Goal: Transaction & Acquisition: Purchase product/service

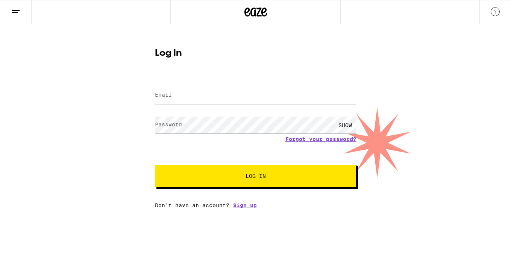
click at [258, 97] on input "Email" at bounding box center [255, 95] width 201 height 17
type input "[EMAIL_ADDRESS][DOMAIN_NAME]"
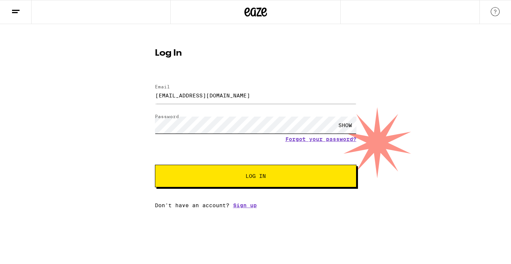
click at [155, 165] on button "Log In" at bounding box center [255, 176] width 201 height 23
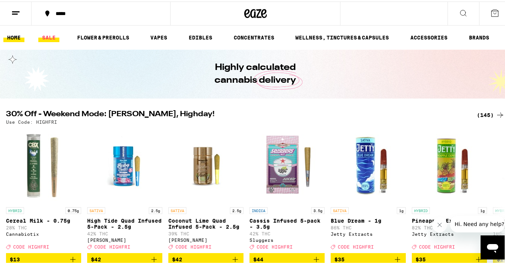
click at [51, 32] on link "SALE" at bounding box center [48, 36] width 21 height 9
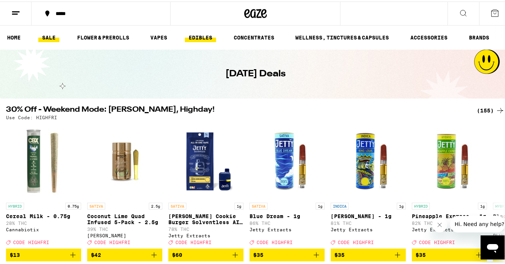
click at [195, 34] on link "EDIBLES" at bounding box center [200, 36] width 31 height 9
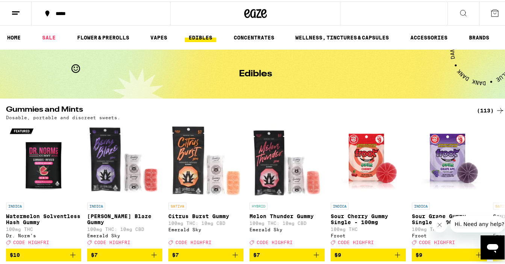
click at [481, 107] on div "(113)" at bounding box center [491, 108] width 28 height 9
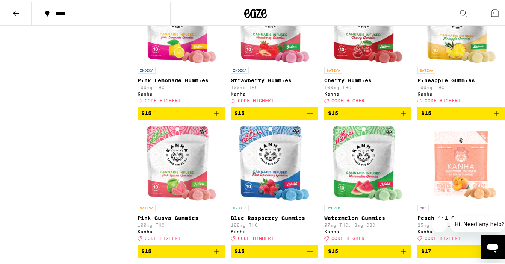
scroll to position [1332, 0]
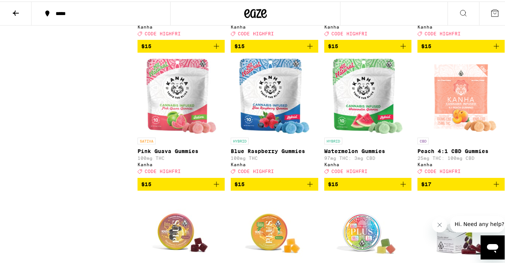
click at [216, 185] on icon "Add to bag" at bounding box center [216, 182] width 5 height 5
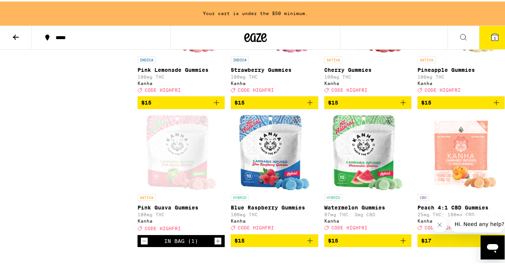
scroll to position [1296, 0]
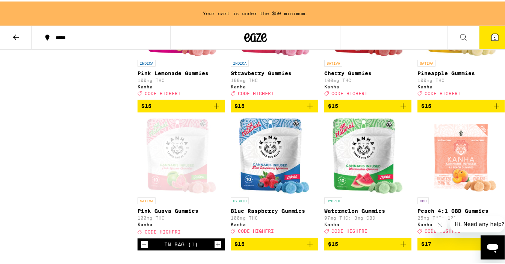
click at [492, 109] on icon "Add to bag" at bounding box center [496, 104] width 9 height 9
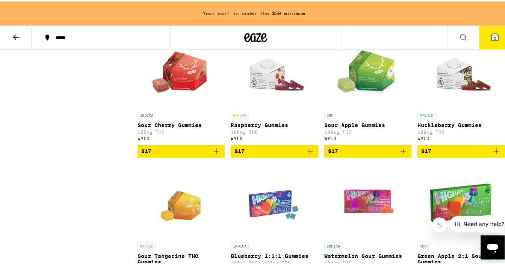
scroll to position [1668, 0]
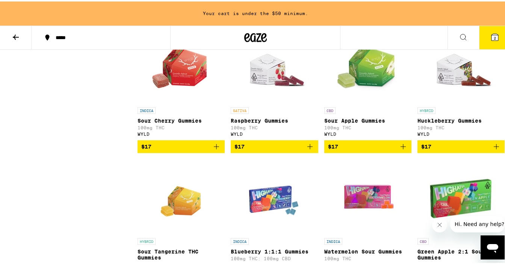
click at [492, 150] on icon "Add to bag" at bounding box center [496, 145] width 9 height 9
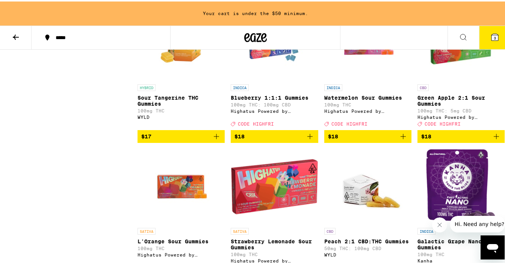
scroll to position [1822, 0]
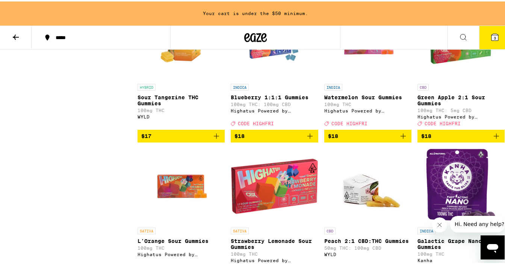
click at [215, 137] on icon "Add to bag" at bounding box center [216, 134] width 5 height 5
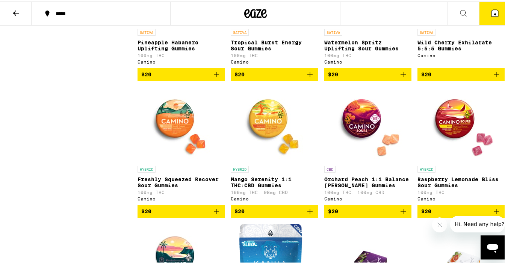
scroll to position [2573, 0]
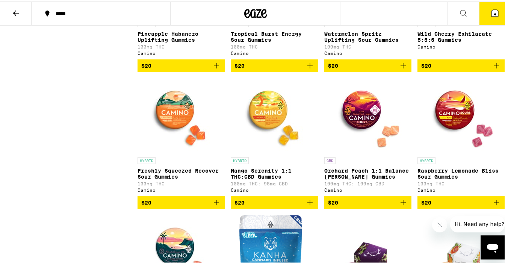
click at [399, 69] on icon "Add to bag" at bounding box center [403, 64] width 9 height 9
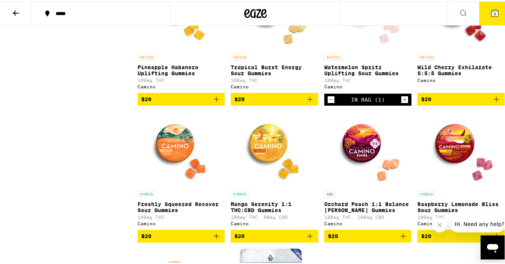
scroll to position [2539, 0]
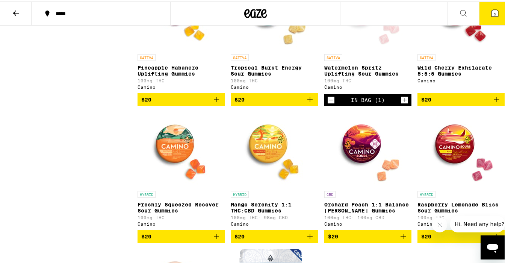
click at [370, 49] on div "Open page for Watermelon Spritz Uplifting Sour Gummies from Camino" at bounding box center [367, 11] width 75 height 75
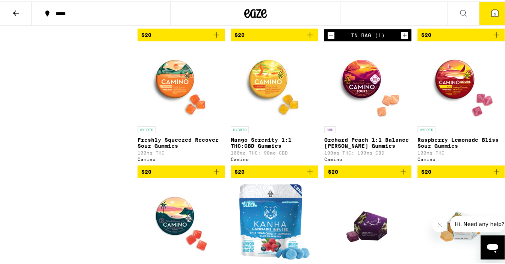
scroll to position [2618, 0]
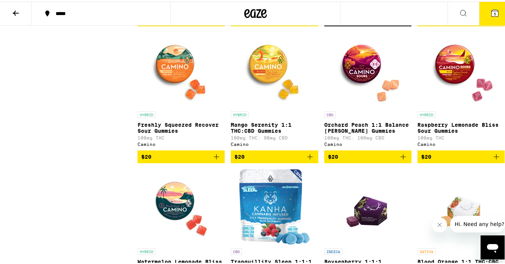
click at [389, 160] on span "$20" at bounding box center [368, 155] width 80 height 9
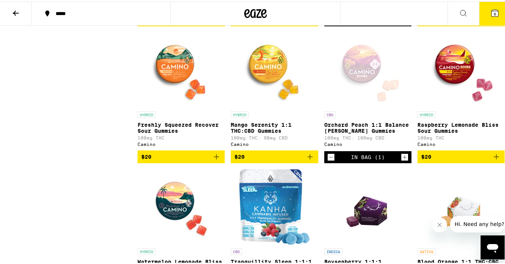
click at [401, 160] on icon "Increment" at bounding box center [404, 155] width 7 height 9
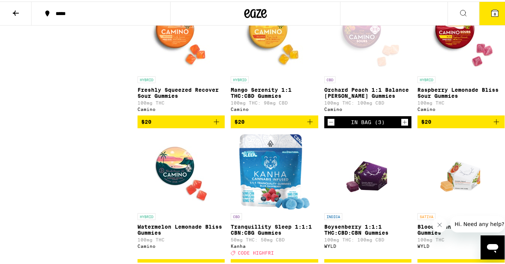
scroll to position [2674, 0]
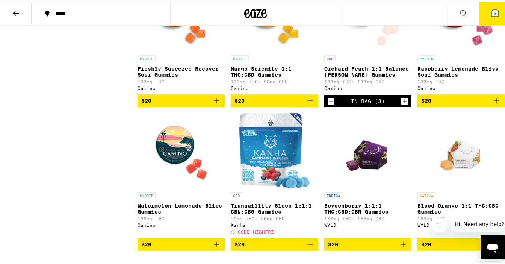
click at [492, 104] on icon "Add to bag" at bounding box center [496, 99] width 9 height 9
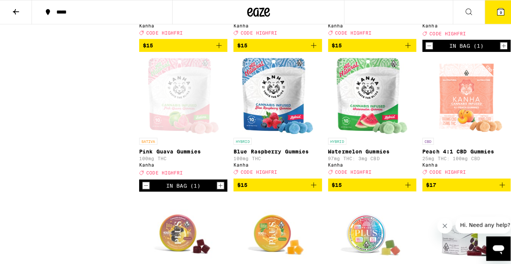
scroll to position [1334, 0]
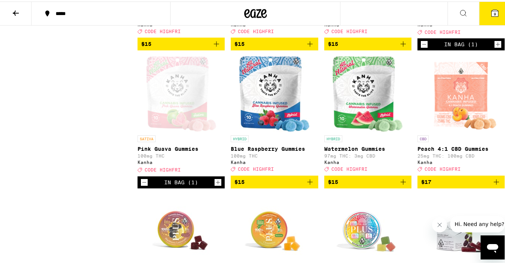
click at [215, 185] on icon "Increment" at bounding box center [218, 180] width 7 height 9
click at [490, 9] on icon at bounding box center [494, 11] width 9 height 9
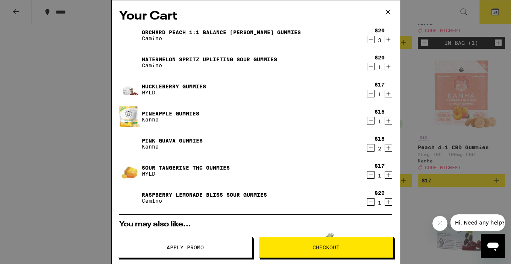
click at [128, 198] on img at bounding box center [129, 197] width 21 height 21
click at [148, 194] on link "Raspberry Lemonade Bliss Sour Gummies" at bounding box center [204, 195] width 125 height 6
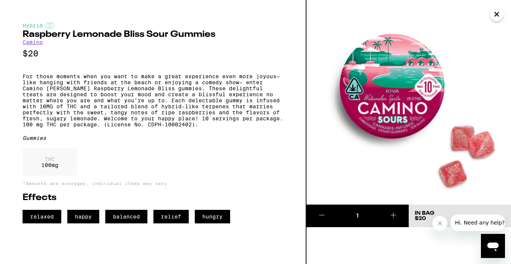
click at [496, 15] on icon "Close" at bounding box center [496, 14] width 9 height 11
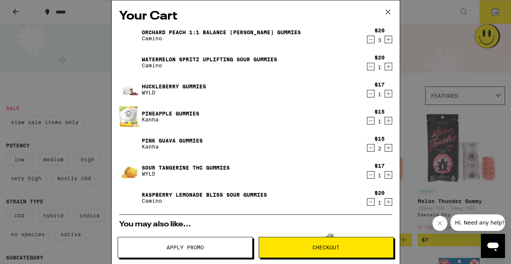
click at [128, 197] on img at bounding box center [129, 197] width 21 height 21
click at [155, 193] on link "Raspberry Lemonade Bliss Sour Gummies" at bounding box center [204, 195] width 125 height 6
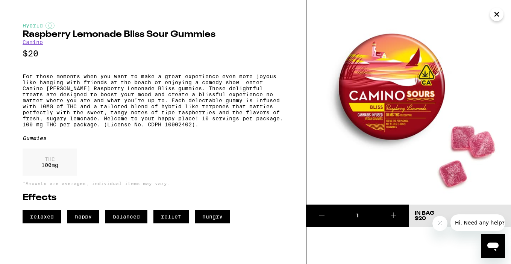
click at [496, 15] on icon "Close" at bounding box center [496, 14] width 9 height 11
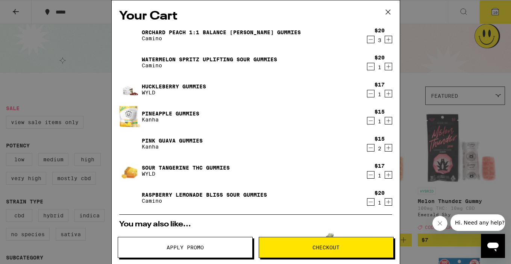
click at [129, 195] on img at bounding box center [129, 197] width 21 height 21
click at [159, 193] on link "Raspberry Lemonade Bliss Sour Gummies" at bounding box center [204, 195] width 125 height 6
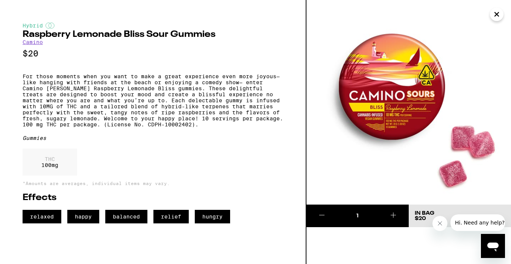
click at [496, 14] on icon "Close" at bounding box center [496, 14] width 4 height 4
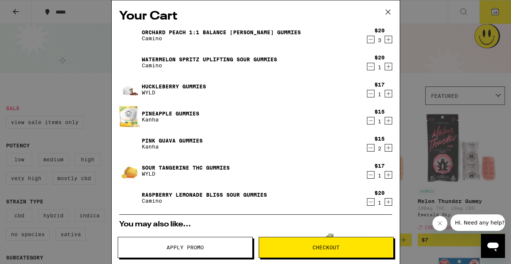
click at [390, 12] on icon at bounding box center [387, 11] width 11 height 11
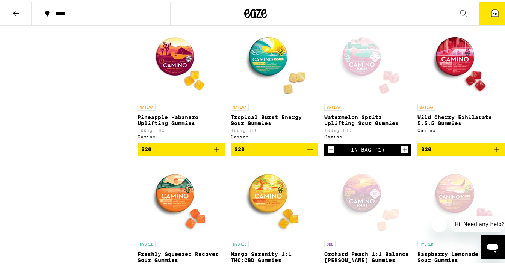
scroll to position [2492, 0]
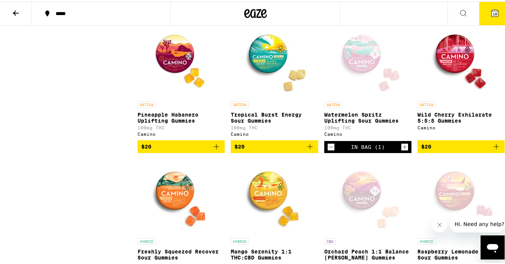
click at [265, 96] on img "Open page for Tropical Burst Energy Sour Gummies from Camino" at bounding box center [274, 58] width 75 height 75
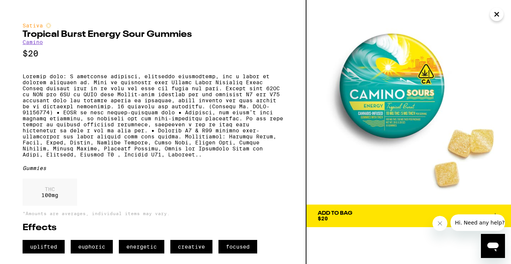
click at [497, 15] on icon "Close" at bounding box center [496, 14] width 9 height 11
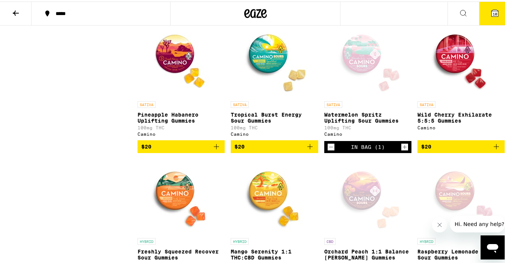
click at [367, 96] on div "Open page for Watermelon Spritz Uplifting Sour Gummies from Camino" at bounding box center [367, 58] width 75 height 75
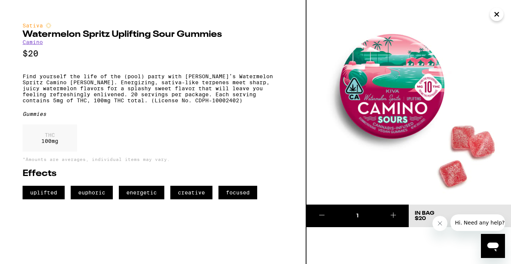
click at [495, 15] on icon "Close" at bounding box center [496, 14] width 9 height 11
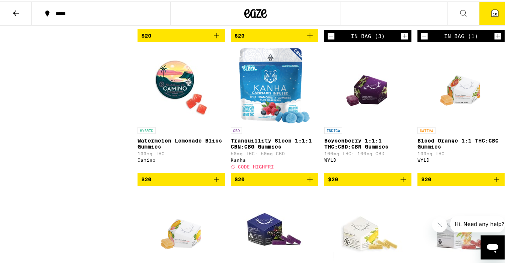
scroll to position [2741, 0]
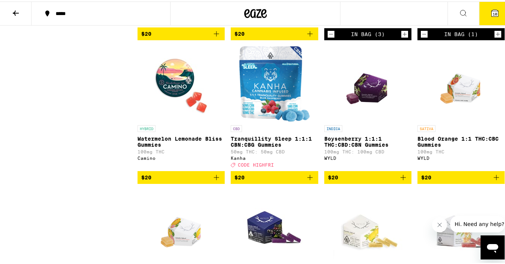
click at [184, 120] on img "Open page for Watermelon Lemonade Bliss Gummies from Camino" at bounding box center [181, 82] width 75 height 75
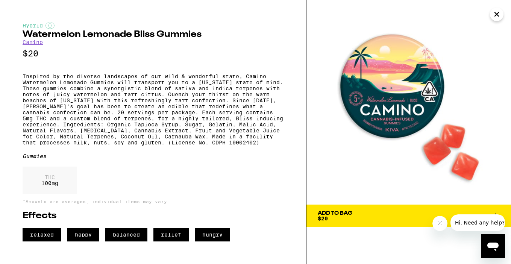
click at [497, 16] on icon "Close" at bounding box center [496, 14] width 9 height 11
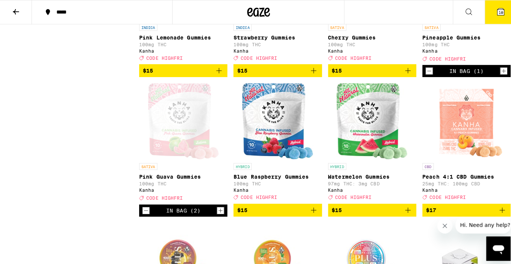
scroll to position [1309, 0]
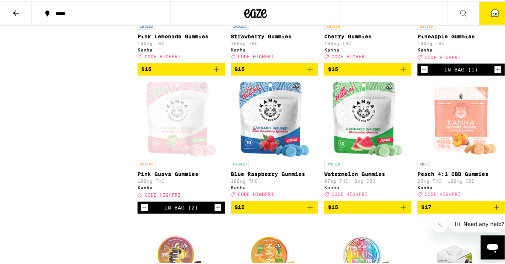
click at [494, 73] on icon "Increment" at bounding box center [497, 67] width 7 height 9
click at [486, 16] on button "11" at bounding box center [495, 11] width 32 height 23
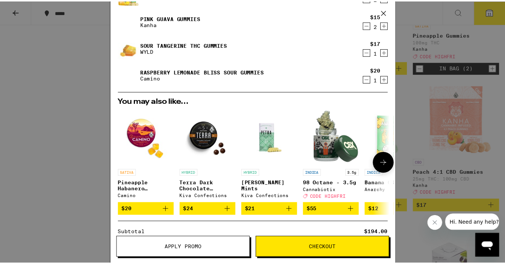
scroll to position [211, 0]
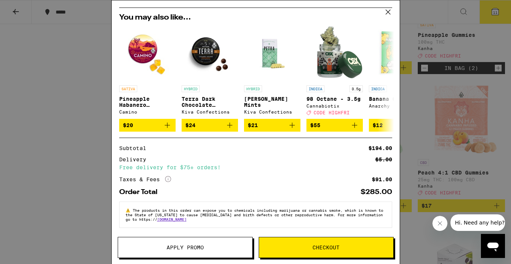
click at [181, 251] on button "Apply Promo" at bounding box center [185, 247] width 135 height 21
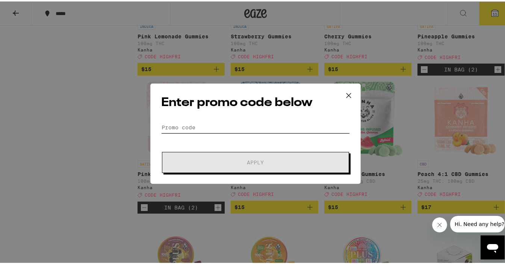
click at [211, 121] on input "Promo Code" at bounding box center [255, 125] width 189 height 11
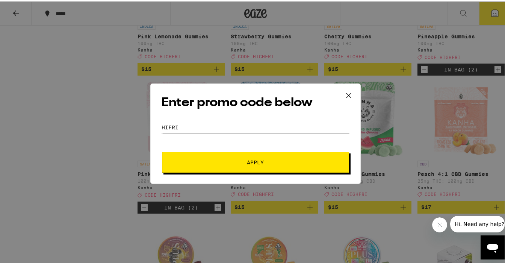
click at [211, 161] on span "Apply" at bounding box center [255, 160] width 135 height 5
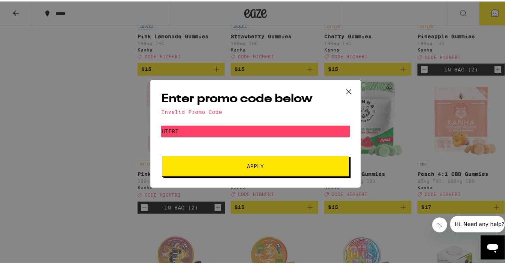
click at [189, 132] on input "HIFRI" at bounding box center [255, 129] width 189 height 11
type input "H"
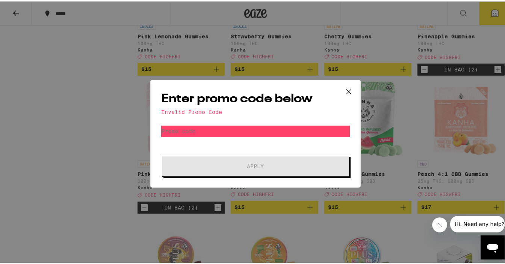
click at [346, 87] on icon at bounding box center [348, 90] width 11 height 11
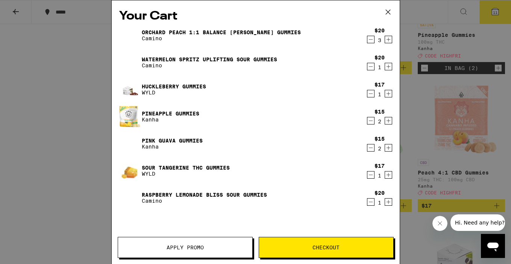
click at [388, 11] on icon at bounding box center [387, 11] width 11 height 11
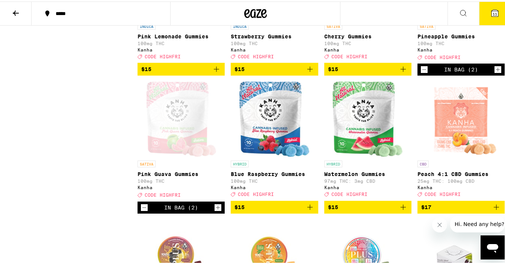
click at [491, 11] on icon at bounding box center [494, 11] width 7 height 7
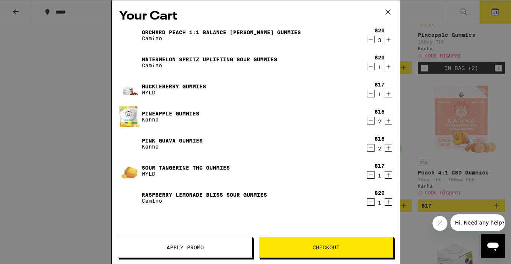
click at [214, 251] on button "Apply Promo" at bounding box center [185, 247] width 135 height 21
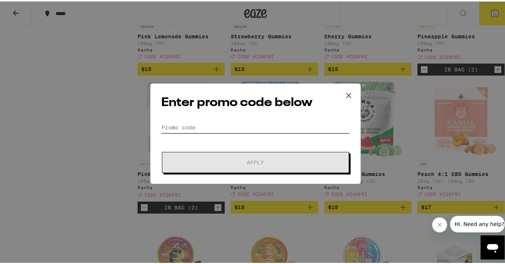
click at [219, 121] on input "Promo Code" at bounding box center [255, 125] width 189 height 11
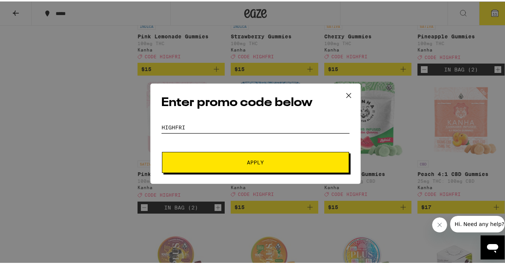
type input "HIGHFRI"
click at [219, 155] on button "Apply" at bounding box center [255, 160] width 187 height 21
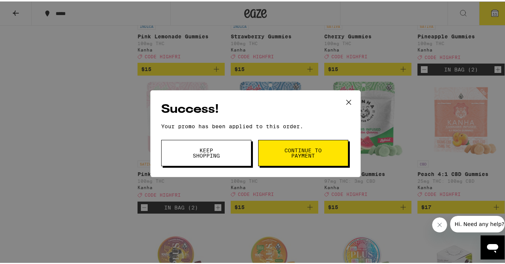
click at [271, 152] on button "Continue to payment" at bounding box center [303, 151] width 90 height 26
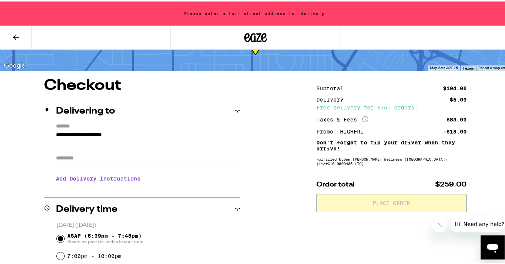
scroll to position [38, 0]
click at [183, 136] on input "**********" at bounding box center [148, 135] width 184 height 13
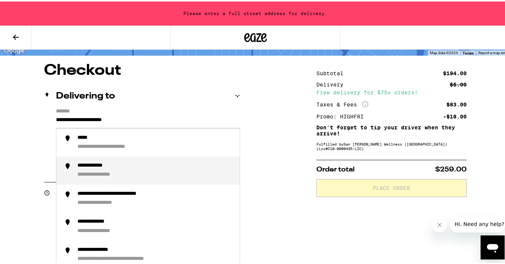
scroll to position [46, 0]
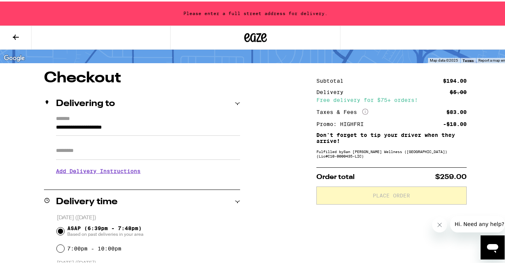
click at [168, 119] on label "*******" at bounding box center [148, 117] width 184 height 7
click at [168, 121] on input "**********" at bounding box center [148, 127] width 184 height 13
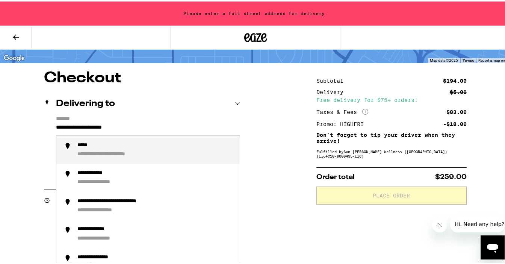
drag, startPoint x: 156, startPoint y: 127, endPoint x: 0, endPoint y: 125, distance: 155.6
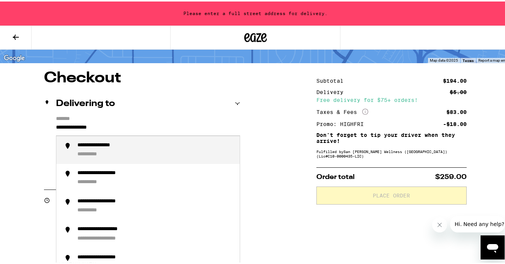
click at [85, 144] on div "**********" at bounding box center [106, 144] width 58 height 7
type input "**********"
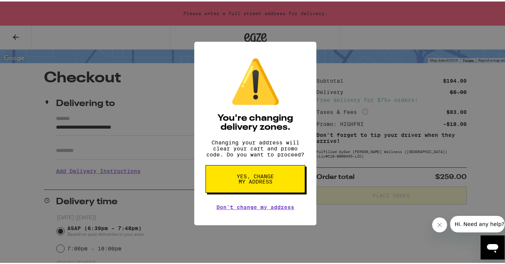
click at [244, 183] on span "Yes, change my address" at bounding box center [255, 177] width 39 height 11
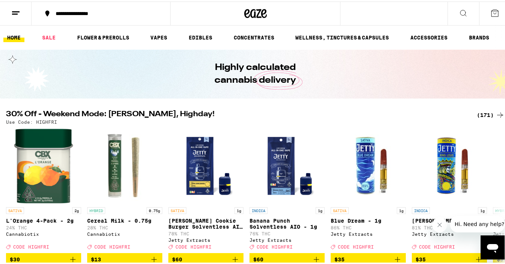
click at [96, 15] on div "**********" at bounding box center [105, 11] width 106 height 5
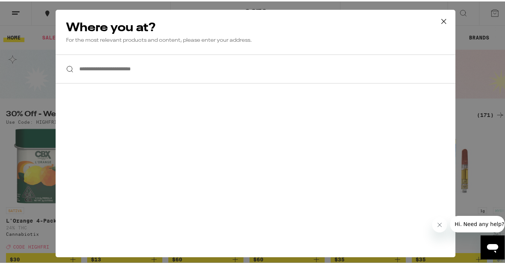
click at [438, 20] on icon at bounding box center [443, 19] width 11 height 11
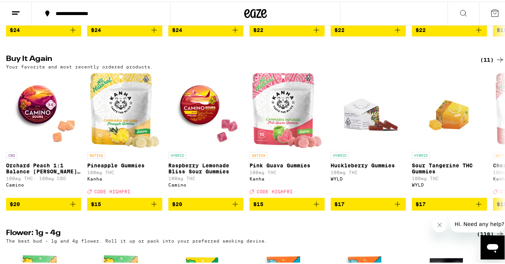
scroll to position [583, 0]
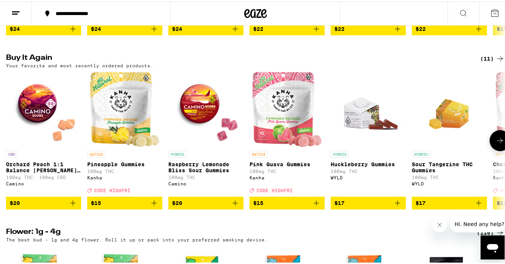
click at [154, 204] on icon "Add to bag" at bounding box center [153, 201] width 5 height 5
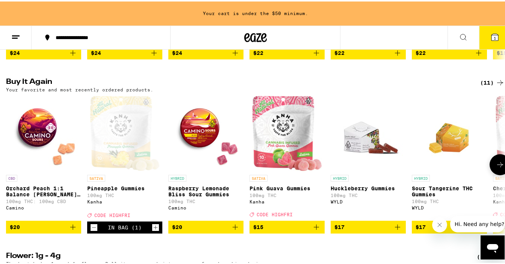
scroll to position [608, 0]
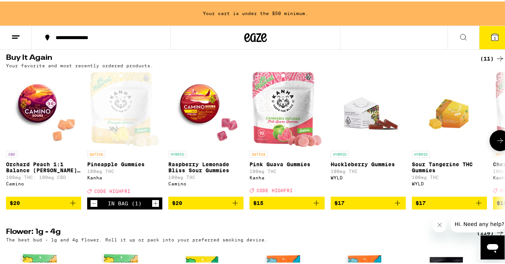
click at [154, 206] on icon "Increment" at bounding box center [155, 201] width 7 height 9
click at [74, 206] on icon "Add to bag" at bounding box center [72, 201] width 9 height 9
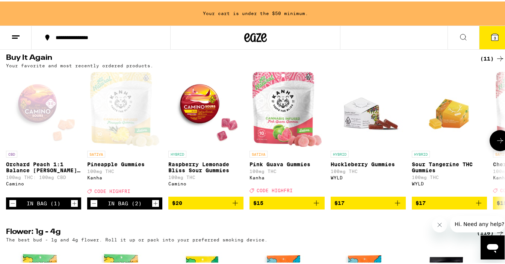
click at [74, 206] on icon "Increment" at bounding box center [74, 201] width 7 height 9
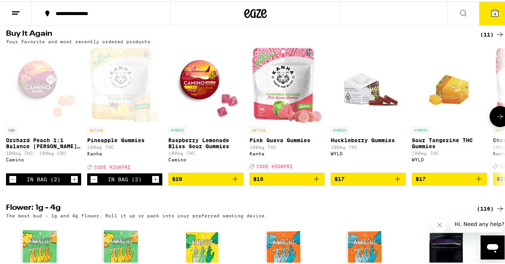
scroll to position [583, 0]
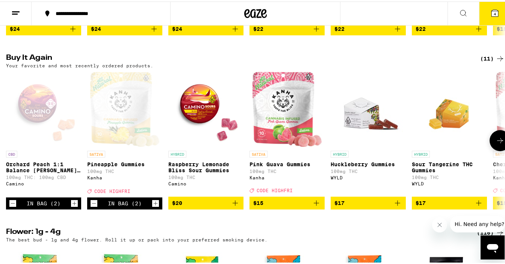
click at [74, 206] on icon "Increment" at bounding box center [74, 201] width 7 height 9
click at [236, 206] on icon "Add to bag" at bounding box center [235, 201] width 9 height 9
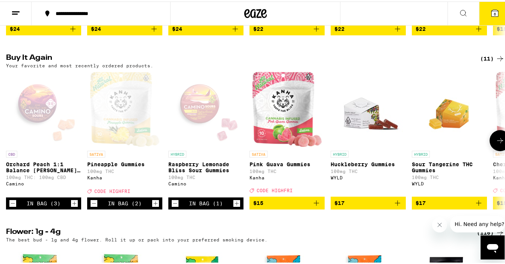
click at [317, 206] on icon "Add to bag" at bounding box center [316, 201] width 9 height 9
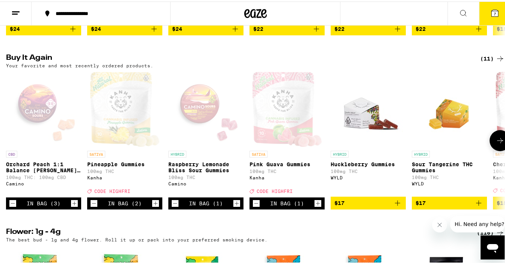
click at [317, 204] on icon "Increment" at bounding box center [318, 202] width 4 height 4
click at [398, 206] on icon "Add to bag" at bounding box center [397, 201] width 9 height 9
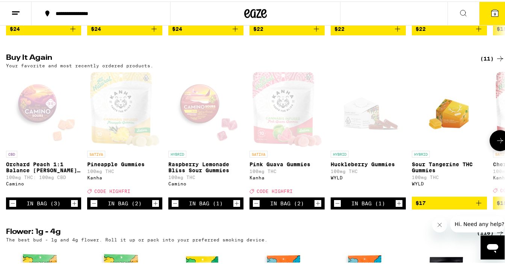
click at [496, 144] on icon at bounding box center [500, 139] width 9 height 9
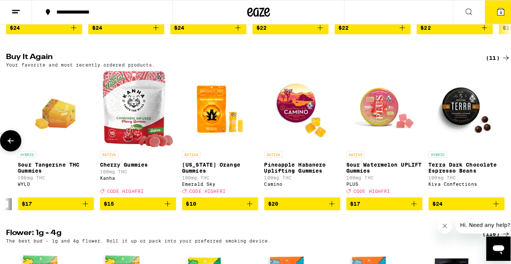
scroll to position [0, 400]
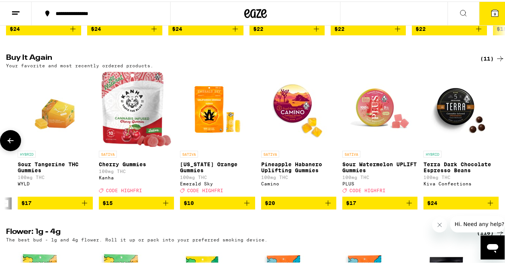
click at [82, 204] on icon "Add to bag" at bounding box center [84, 201] width 5 height 5
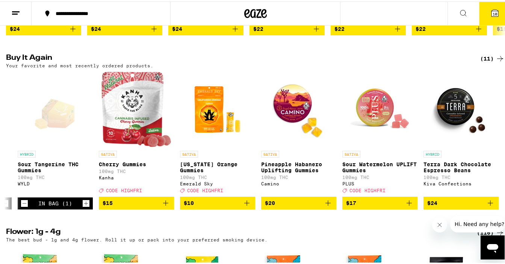
click at [491, 12] on icon at bounding box center [494, 11] width 7 height 7
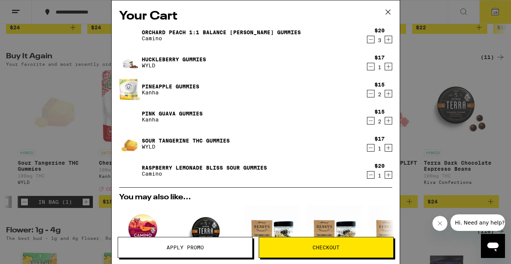
click at [387, 11] on icon at bounding box center [387, 12] width 5 height 5
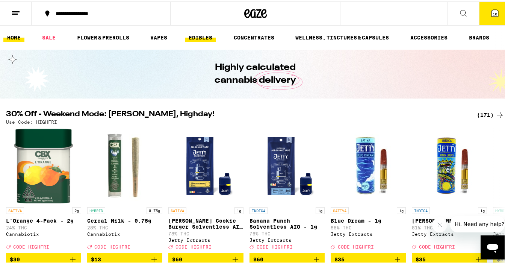
click at [195, 35] on link "EDIBLES" at bounding box center [200, 36] width 31 height 9
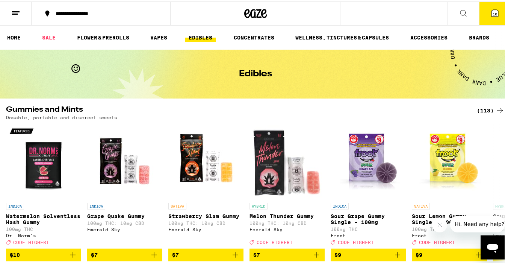
click at [477, 111] on div "(113)" at bounding box center [491, 108] width 28 height 9
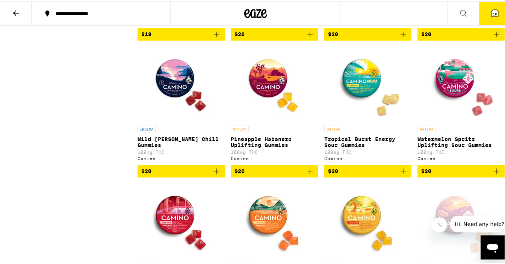
scroll to position [2522, 0]
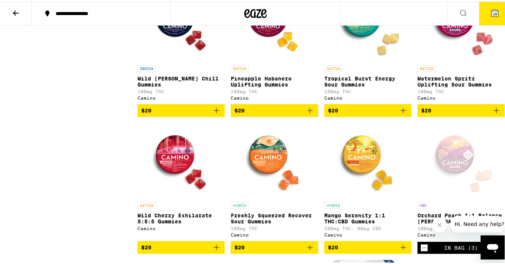
click at [492, 113] on icon "Add to bag" at bounding box center [496, 108] width 9 height 9
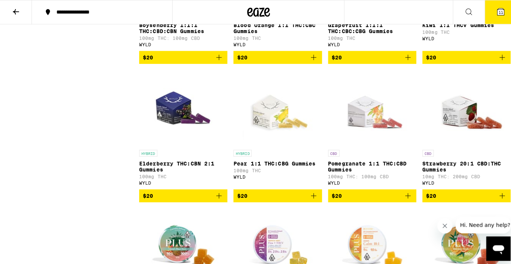
scroll to position [3004, 0]
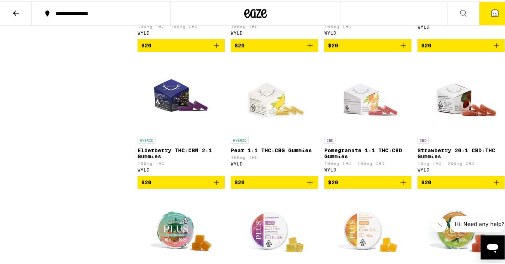
click at [491, 9] on icon at bounding box center [494, 11] width 7 height 7
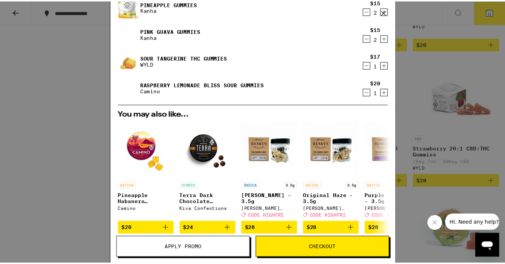
scroll to position [121, 0]
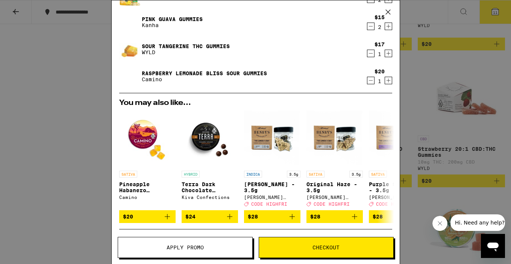
click at [182, 247] on span "Apply Promo" at bounding box center [184, 247] width 37 height 5
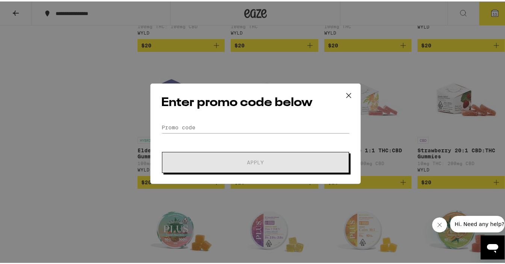
click at [237, 116] on div "Enter promo code below Promo Code Apply" at bounding box center [255, 132] width 210 height 100
click at [212, 123] on input "Promo Code" at bounding box center [255, 125] width 189 height 11
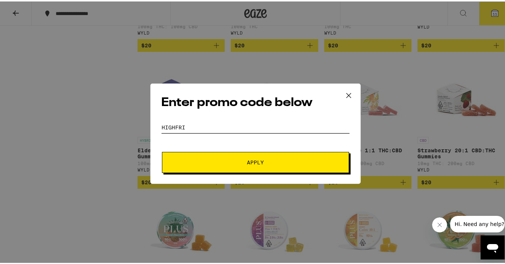
type input "HIGHFRI"
click at [215, 162] on span "Apply" at bounding box center [255, 160] width 135 height 5
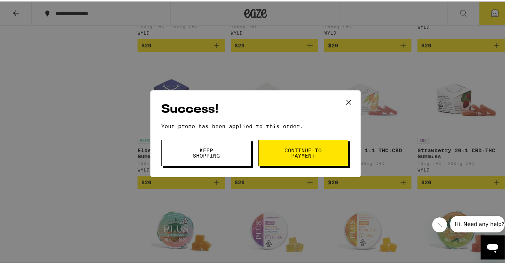
click at [292, 156] on span "Continue to payment" at bounding box center [303, 151] width 38 height 11
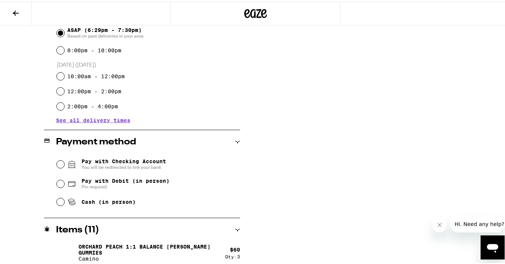
scroll to position [231, 0]
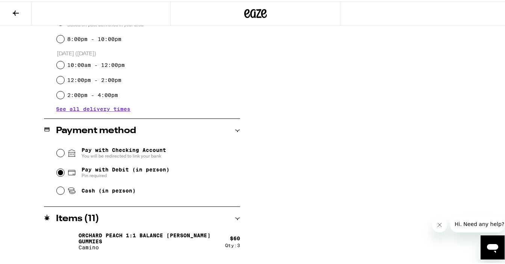
click at [61, 173] on input "Pay with Debit (in person) Pin required" at bounding box center [61, 171] width 8 height 8
radio input "true"
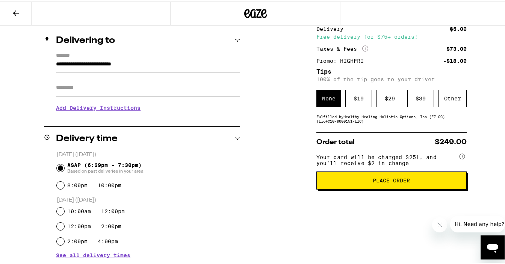
scroll to position [87, 0]
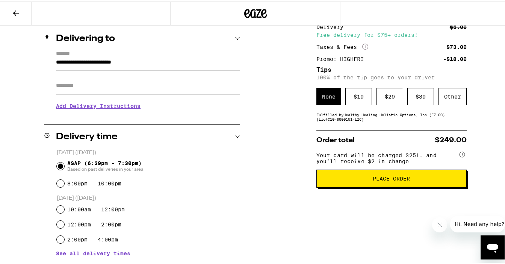
click at [379, 180] on span "Place Order" at bounding box center [391, 176] width 37 height 5
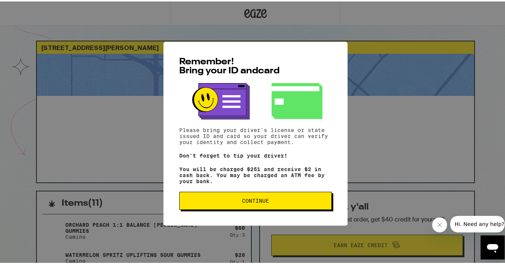
click at [222, 202] on span "Continue" at bounding box center [256, 199] width 140 height 5
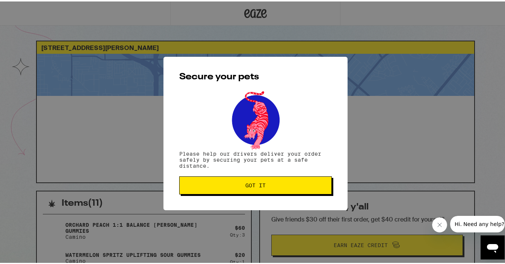
click at [235, 186] on span "Got it" at bounding box center [256, 183] width 140 height 5
